Goal: Information Seeking & Learning: Learn about a topic

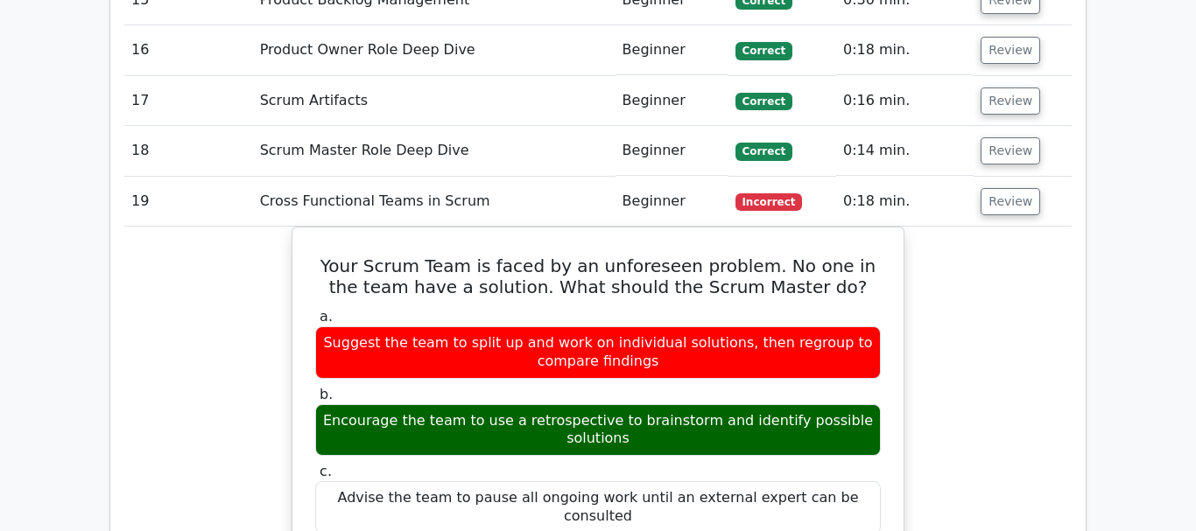
scroll to position [5143, 0]
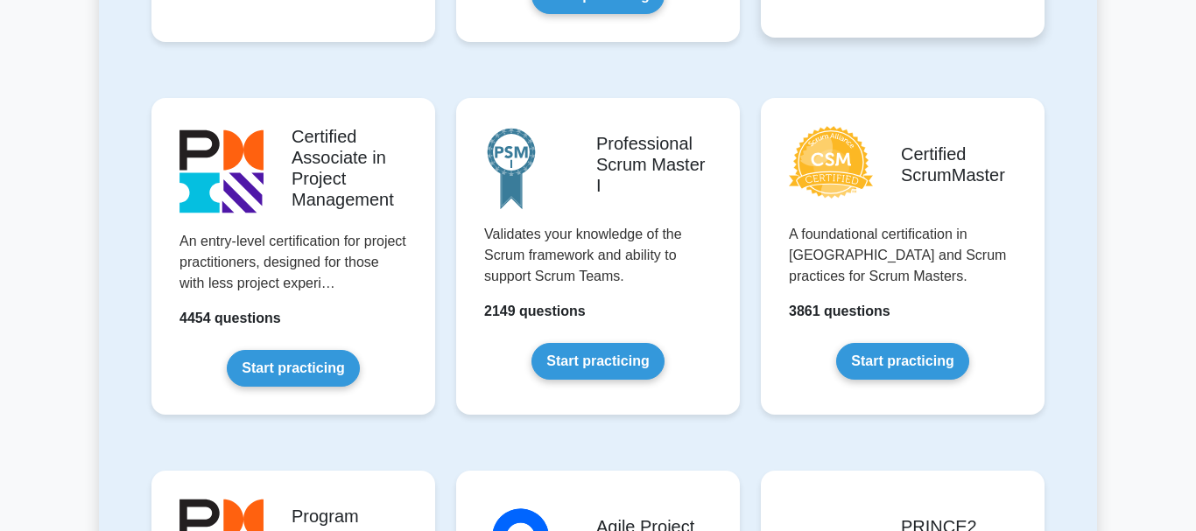
scroll to position [714, 0]
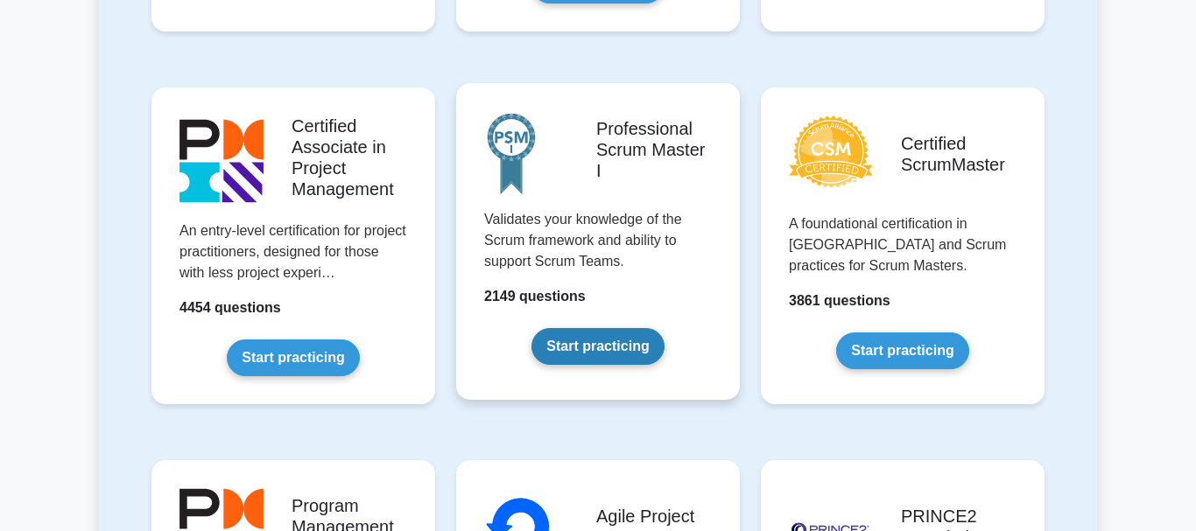
click at [601, 350] on link "Start practicing" at bounding box center [597, 346] width 132 height 37
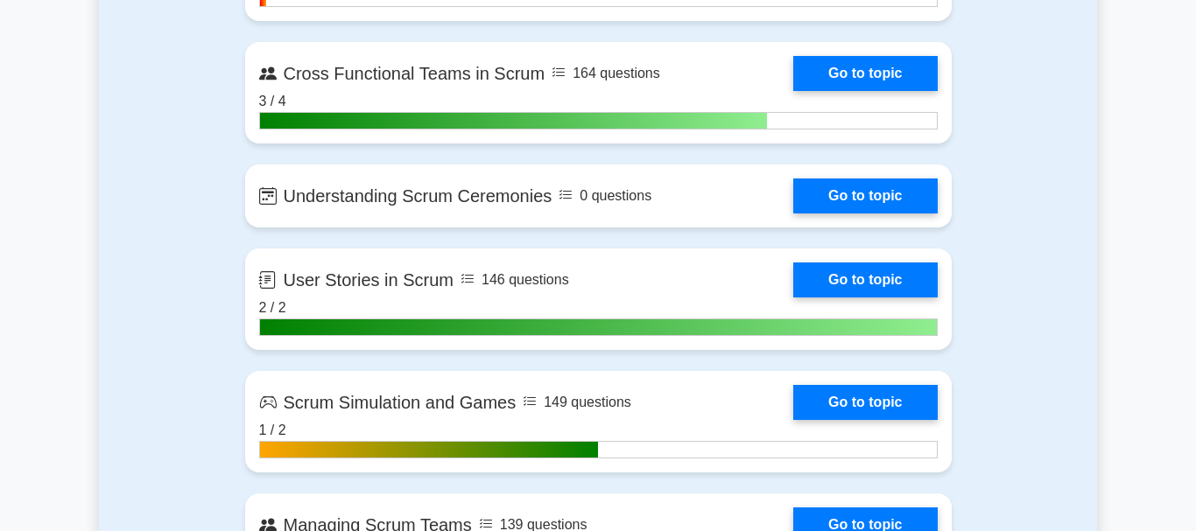
scroll to position [3126, 0]
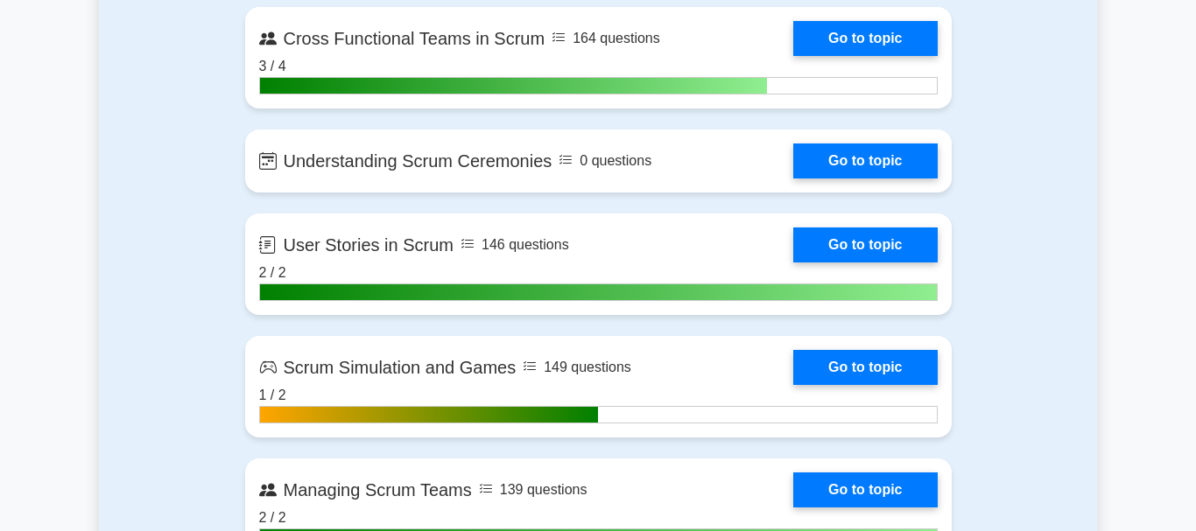
click at [1155, 186] on main "Professional Scrum Master I Customize Your Next Practice Test Topics Scrum Fram…" at bounding box center [598, 218] width 1196 height 6577
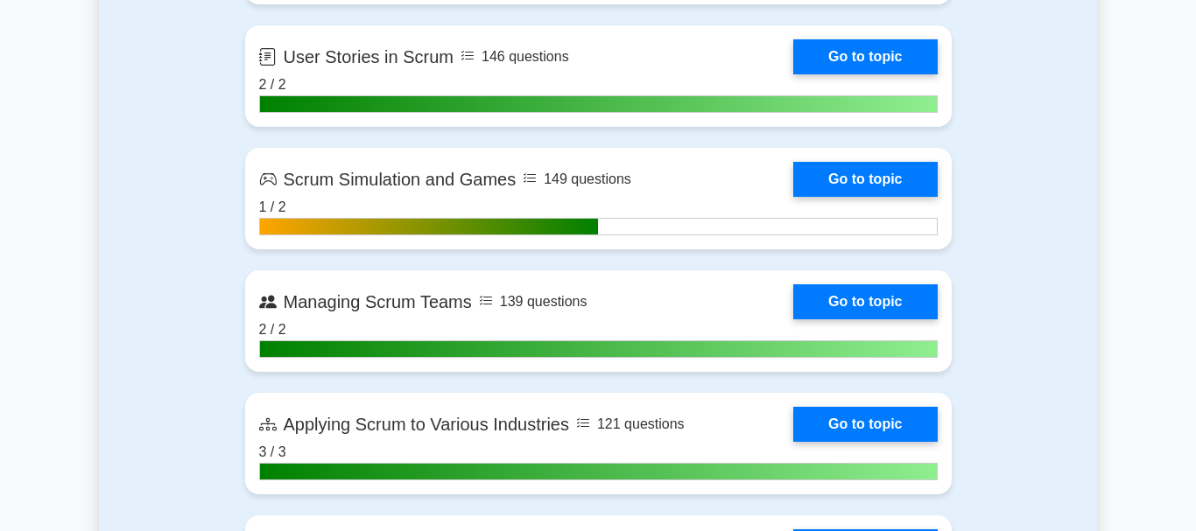
scroll to position [3483, 0]
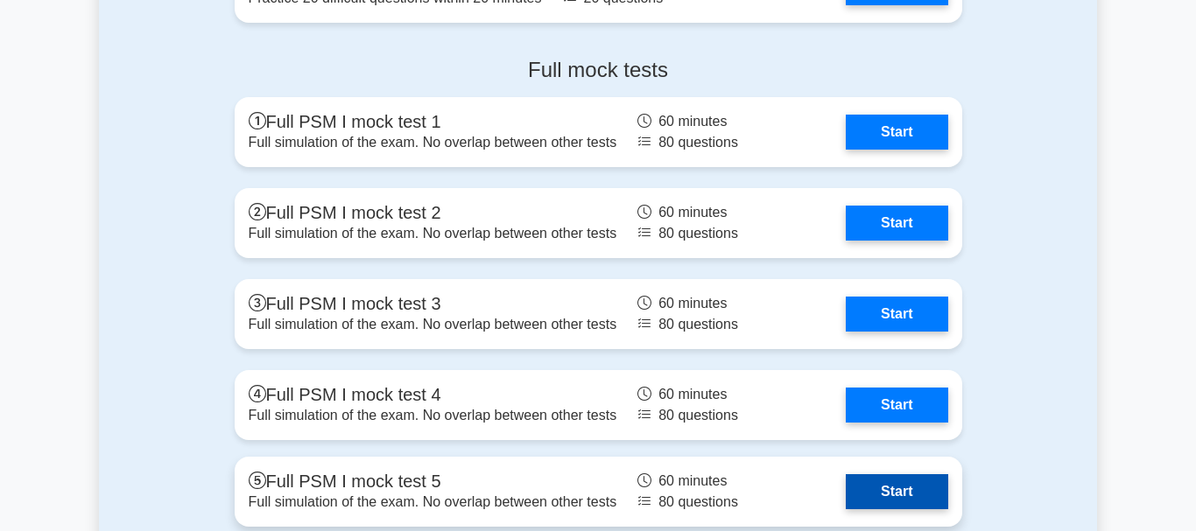
scroll to position [5180, 0]
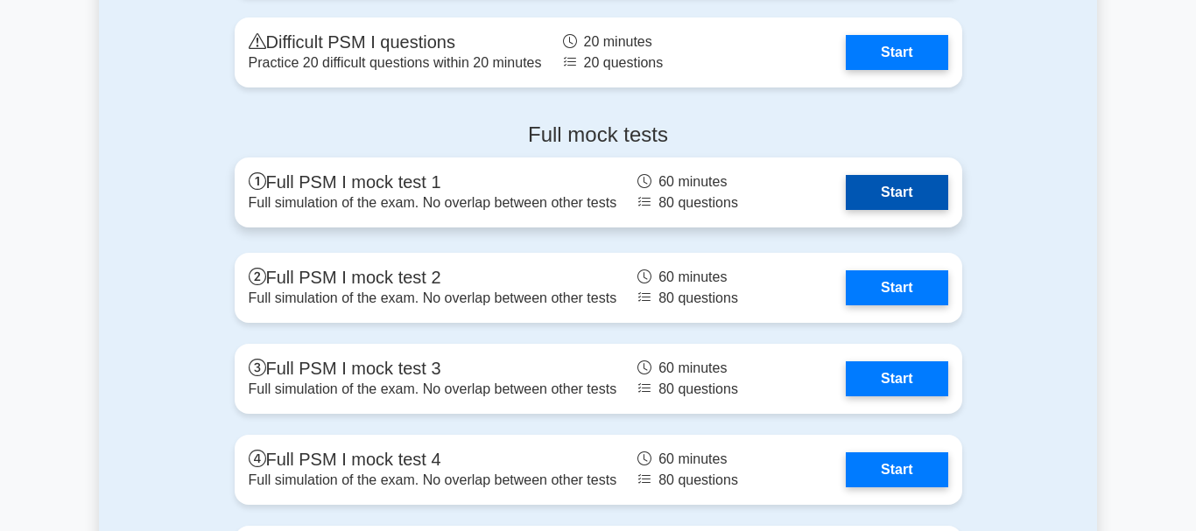
click at [913, 201] on link "Start" at bounding box center [897, 192] width 102 height 35
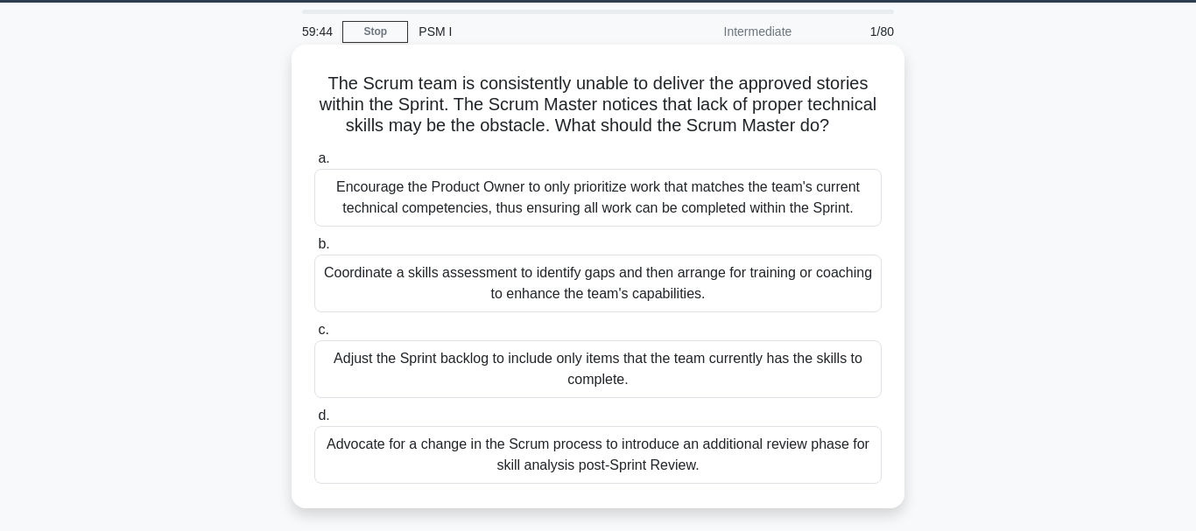
scroll to position [89, 0]
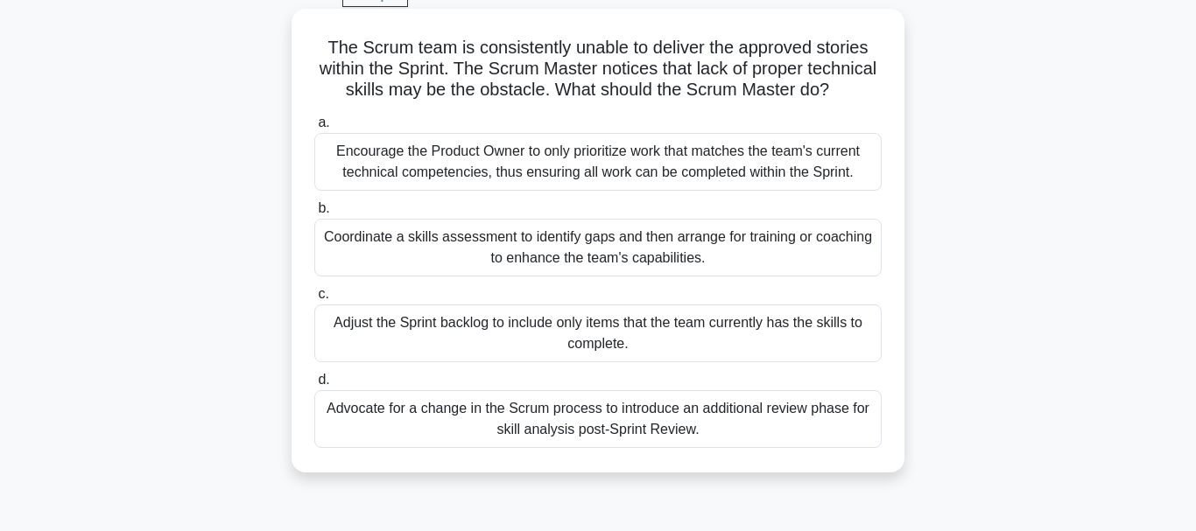
click at [790, 251] on div "Coordinate a skills assessment to identify gaps and then arrange for training o…" at bounding box center [597, 248] width 567 height 58
click at [314, 215] on input "b. Coordinate a skills assessment to identify gaps and then arrange for trainin…" at bounding box center [314, 208] width 0 height 11
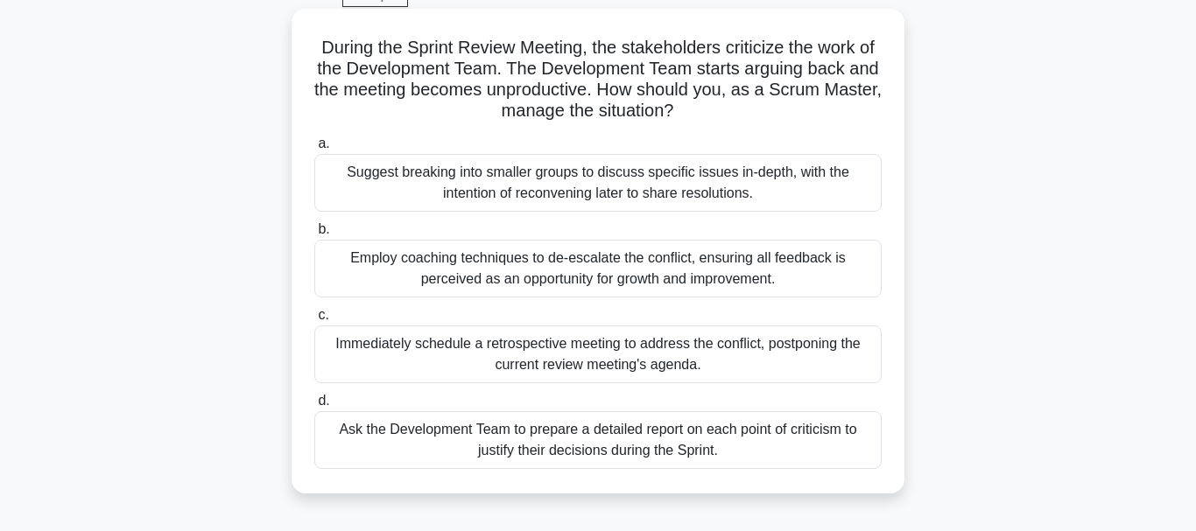
scroll to position [179, 0]
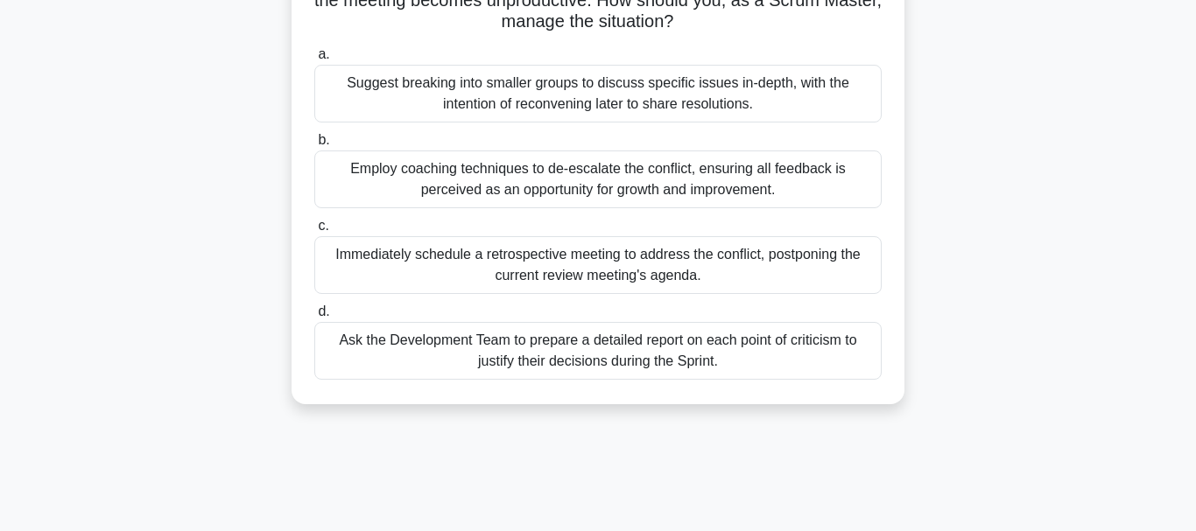
click at [803, 363] on div "Ask the Development Team to prepare a detailed report on each point of criticis…" at bounding box center [597, 351] width 567 height 58
click at [314, 318] on input "d. Ask the Development Team to prepare a detailed report on each point of criti…" at bounding box center [314, 311] width 0 height 11
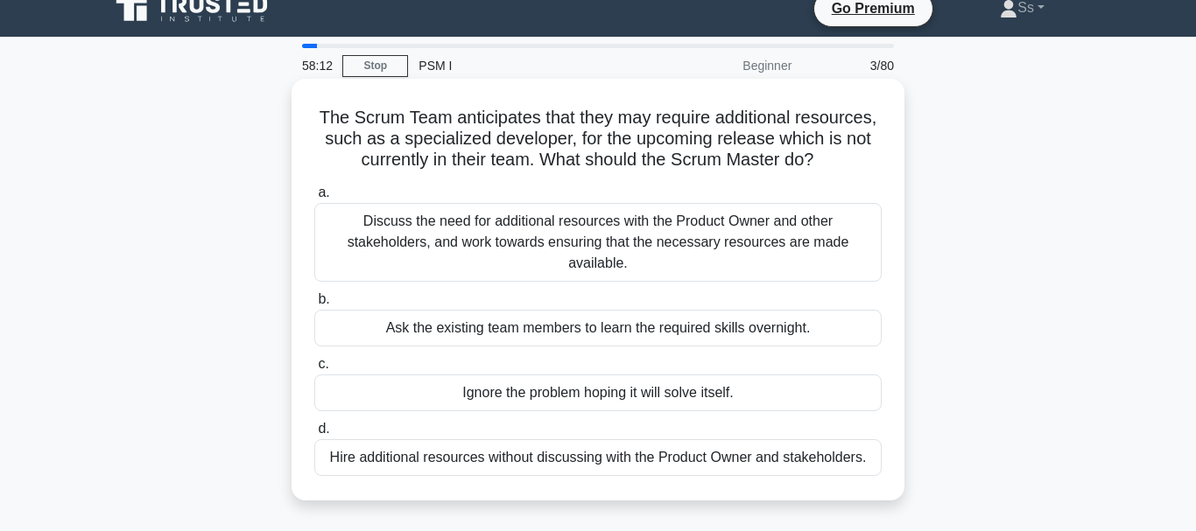
scroll to position [0, 0]
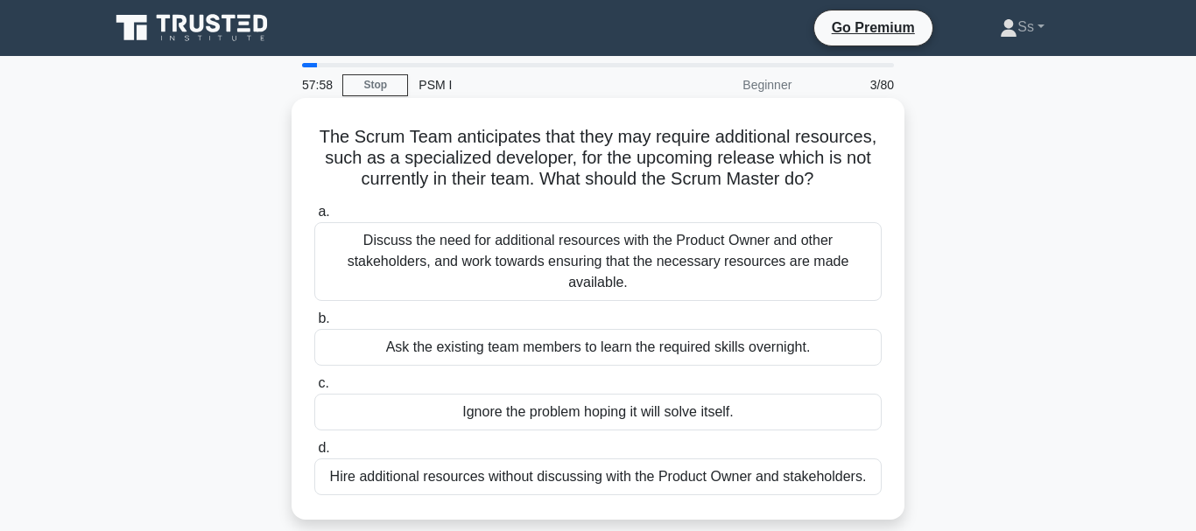
click at [641, 264] on div "Discuss the need for additional resources with the Product Owner and other stak…" at bounding box center [597, 261] width 567 height 79
click at [314, 218] on input "a. Discuss the need for additional resources with the Product Owner and other s…" at bounding box center [314, 212] width 0 height 11
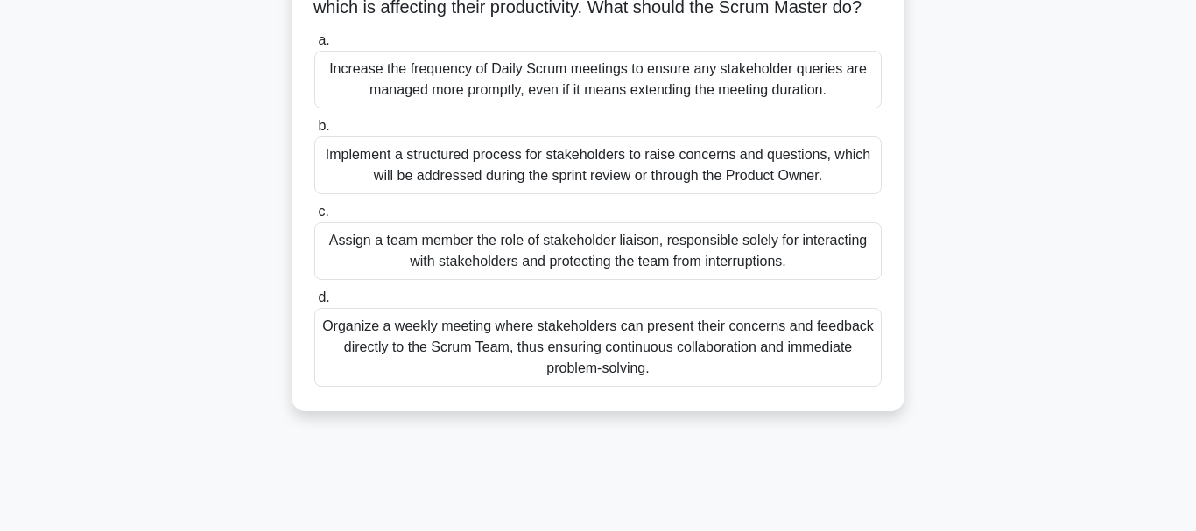
scroll to position [179, 0]
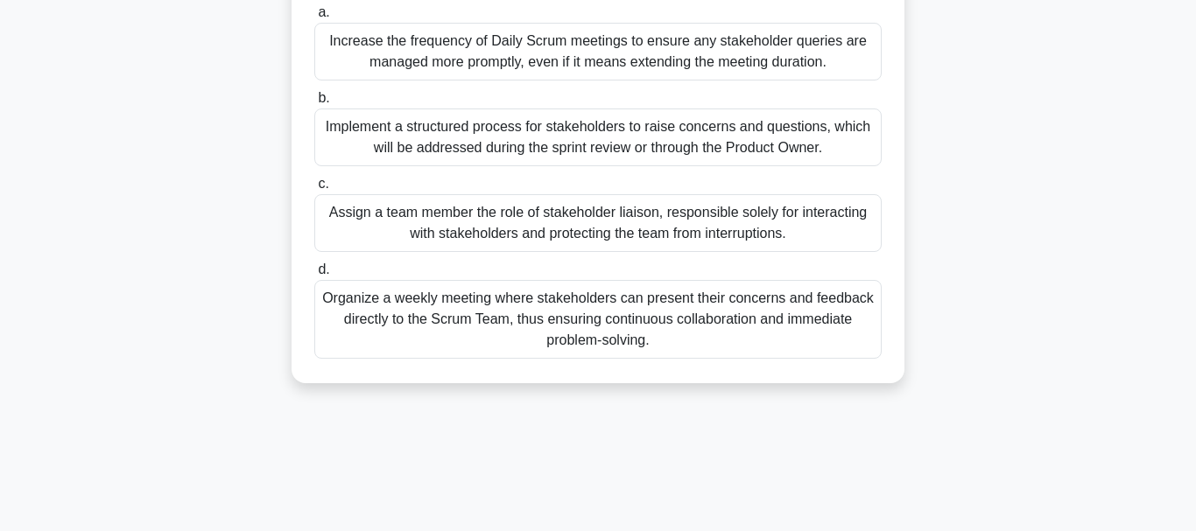
click at [650, 335] on div "Organize a weekly meeting where stakeholders can present their concerns and fee…" at bounding box center [597, 319] width 567 height 79
click at [314, 276] on input "d. Organize a weekly meeting where stakeholders can present their concerns and …" at bounding box center [314, 269] width 0 height 11
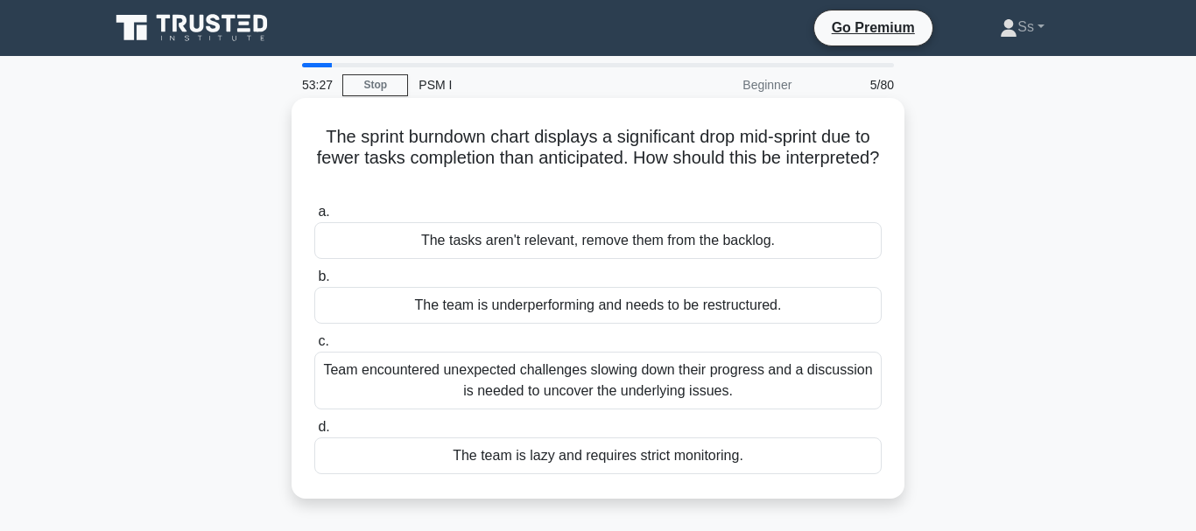
scroll to position [89, 0]
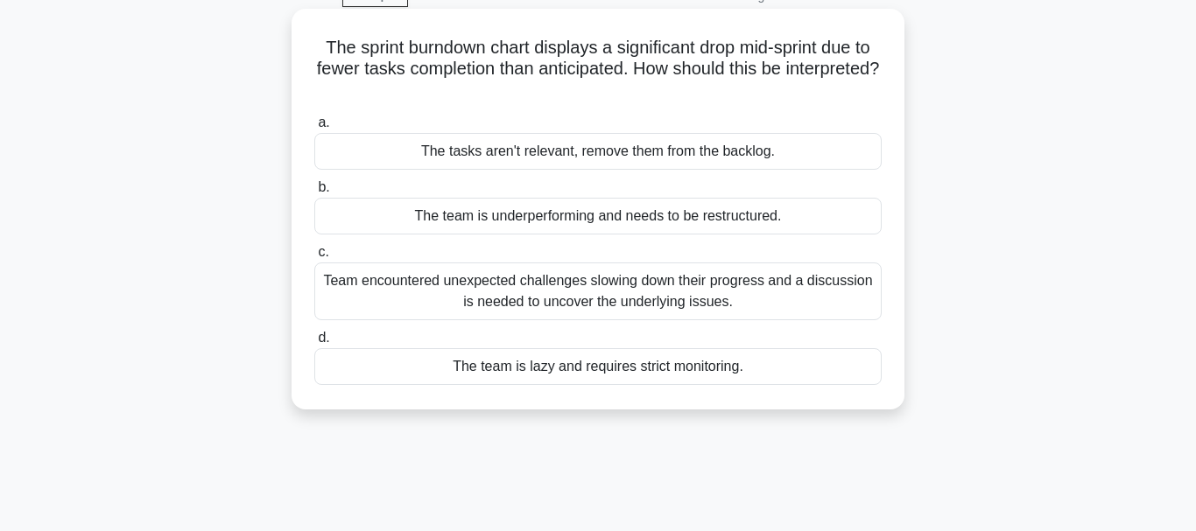
click at [445, 302] on div "Team encountered unexpected challenges slowing down their progress and a discus…" at bounding box center [597, 292] width 567 height 58
click at [314, 258] on input "c. Team encountered unexpected challenges slowing down their progress and a dis…" at bounding box center [314, 252] width 0 height 11
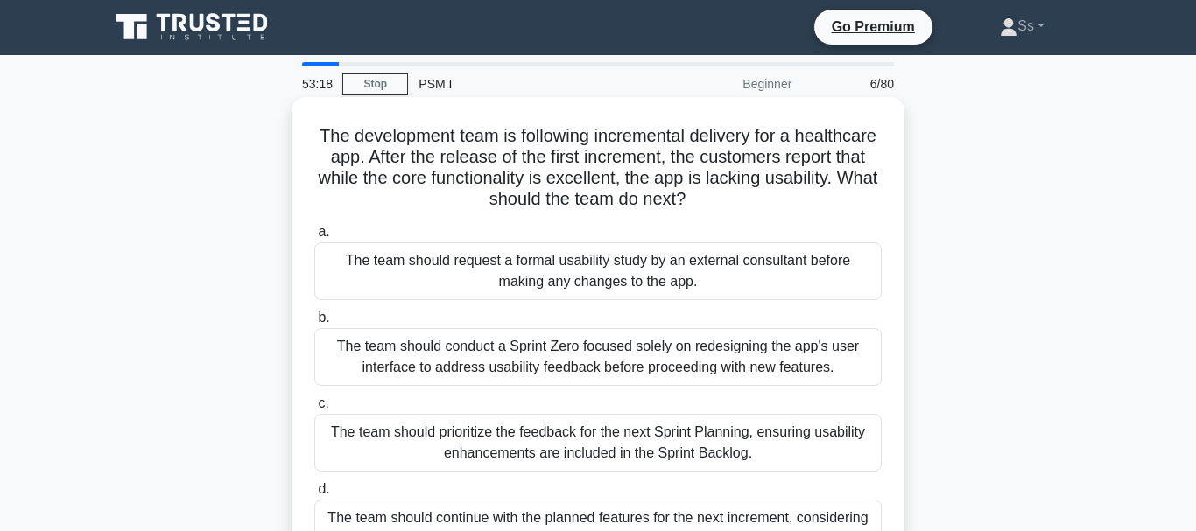
scroll to position [0, 0]
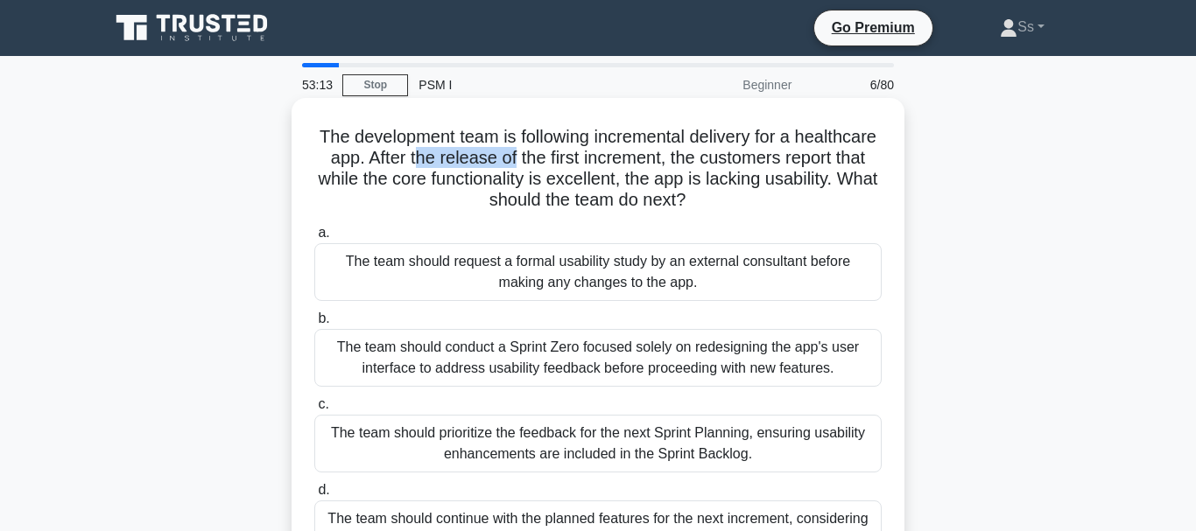
drag, startPoint x: 416, startPoint y: 163, endPoint x: 521, endPoint y: 163, distance: 105.1
click at [519, 163] on h5 "The development team is following incremental delivery for a healthcare app. Af…" at bounding box center [598, 169] width 571 height 86
click at [413, 192] on h5 "The development team is following incremental delivery for a healthcare app. Af…" at bounding box center [598, 169] width 571 height 86
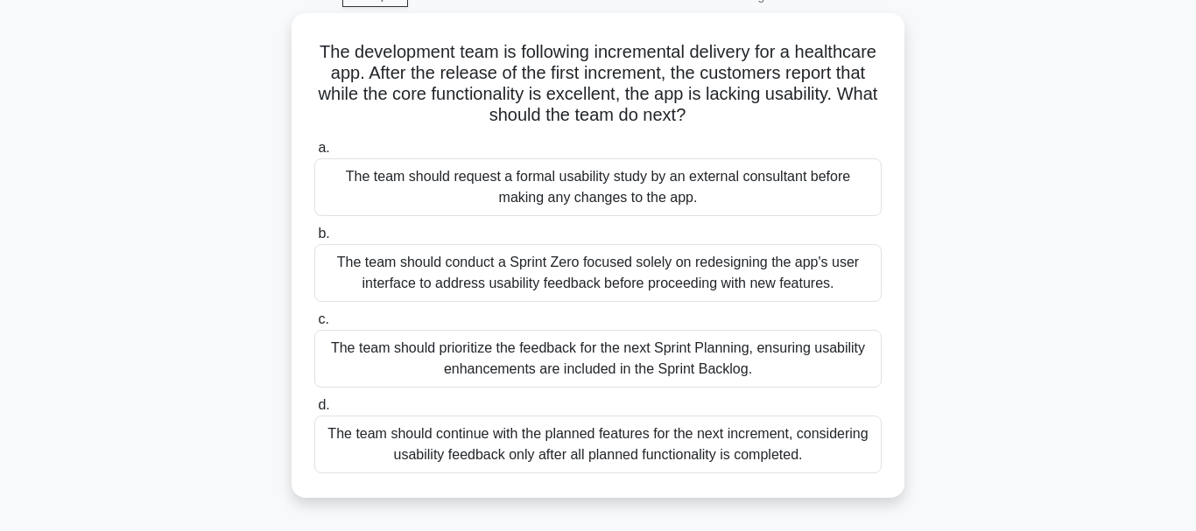
click at [1009, 286] on div "The development team is following incremental delivery for a healthcare app. Af…" at bounding box center [598, 266] width 998 height 506
